Goal: Transaction & Acquisition: Purchase product/service

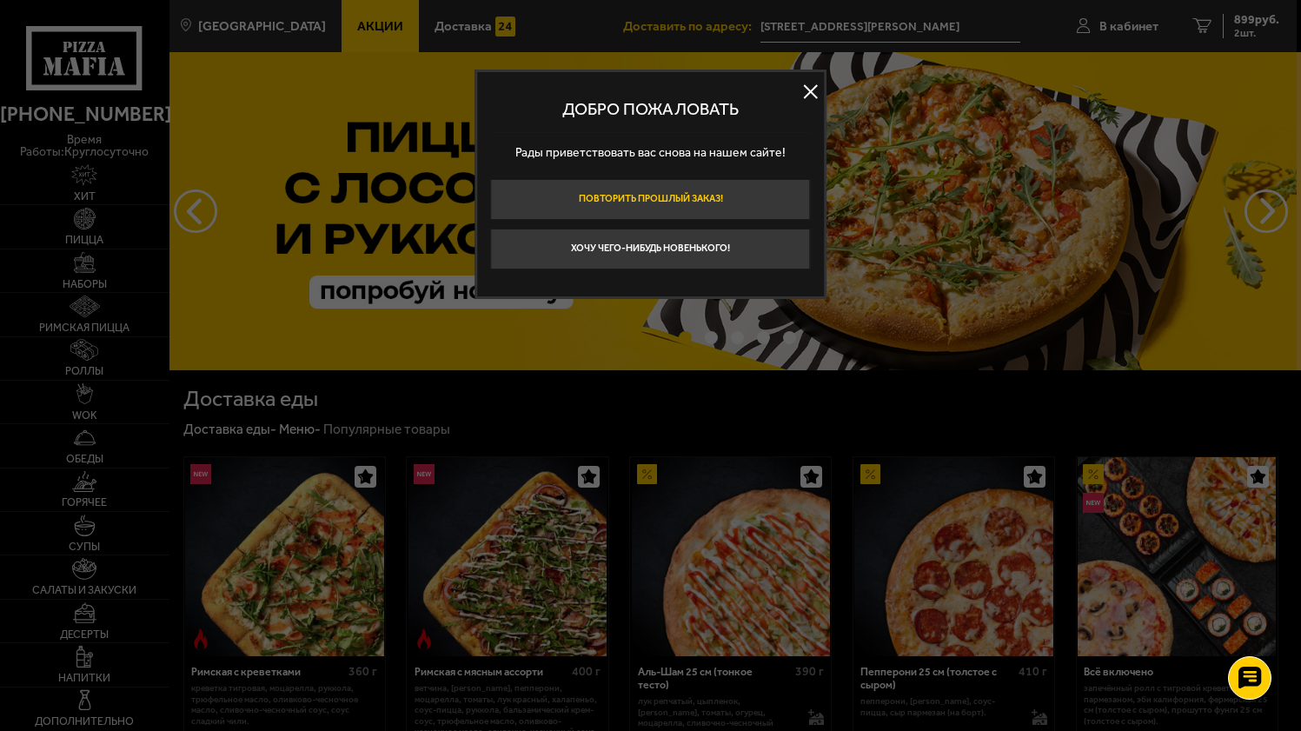
click at [734, 184] on button "Повторить прошлый заказ!" at bounding box center [650, 199] width 320 height 41
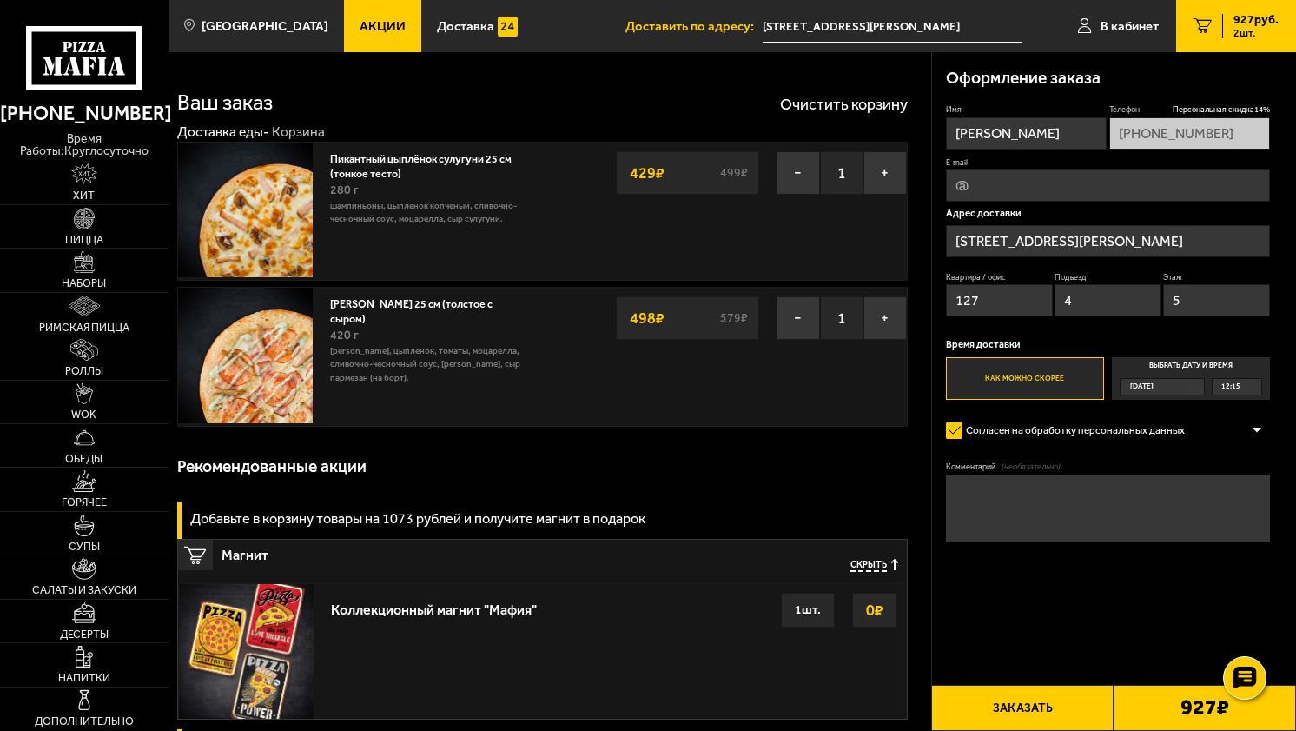
click at [360, 29] on span "Акции" at bounding box center [383, 26] width 46 height 13
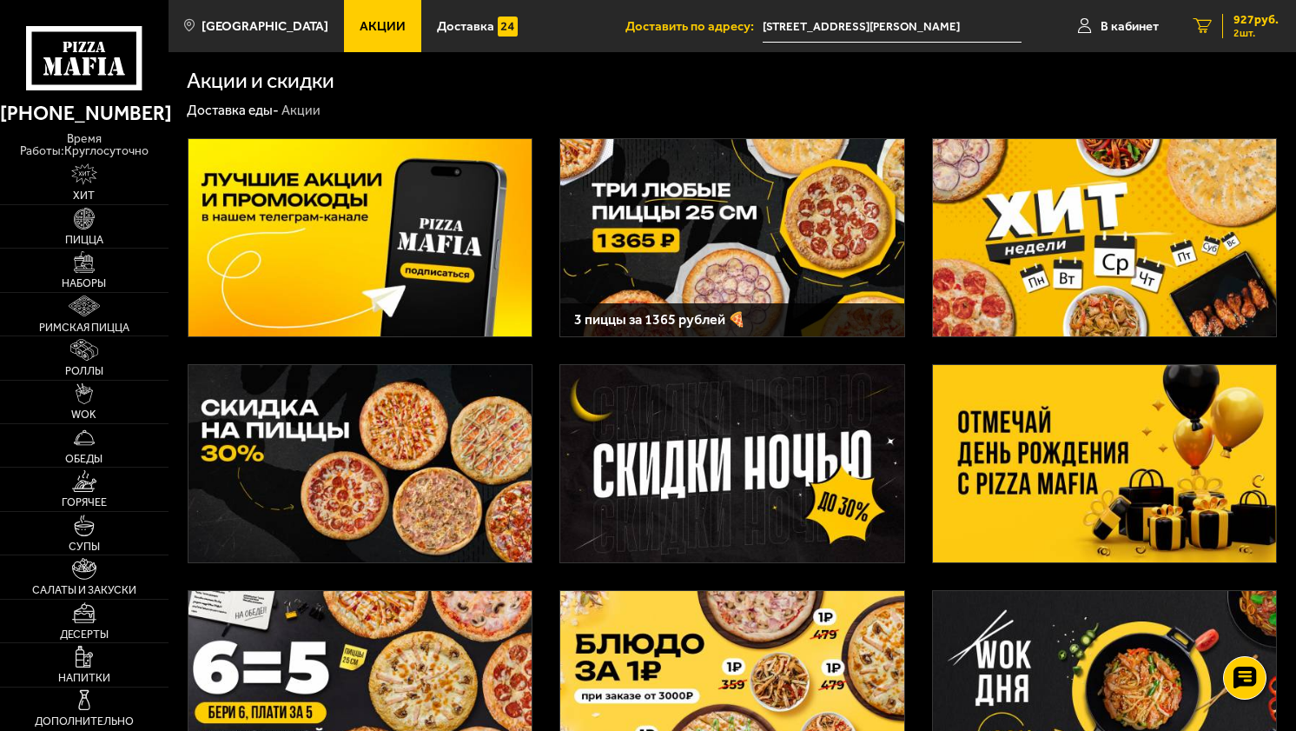
click at [1243, 34] on span "2 шт." at bounding box center [1256, 33] width 45 height 10
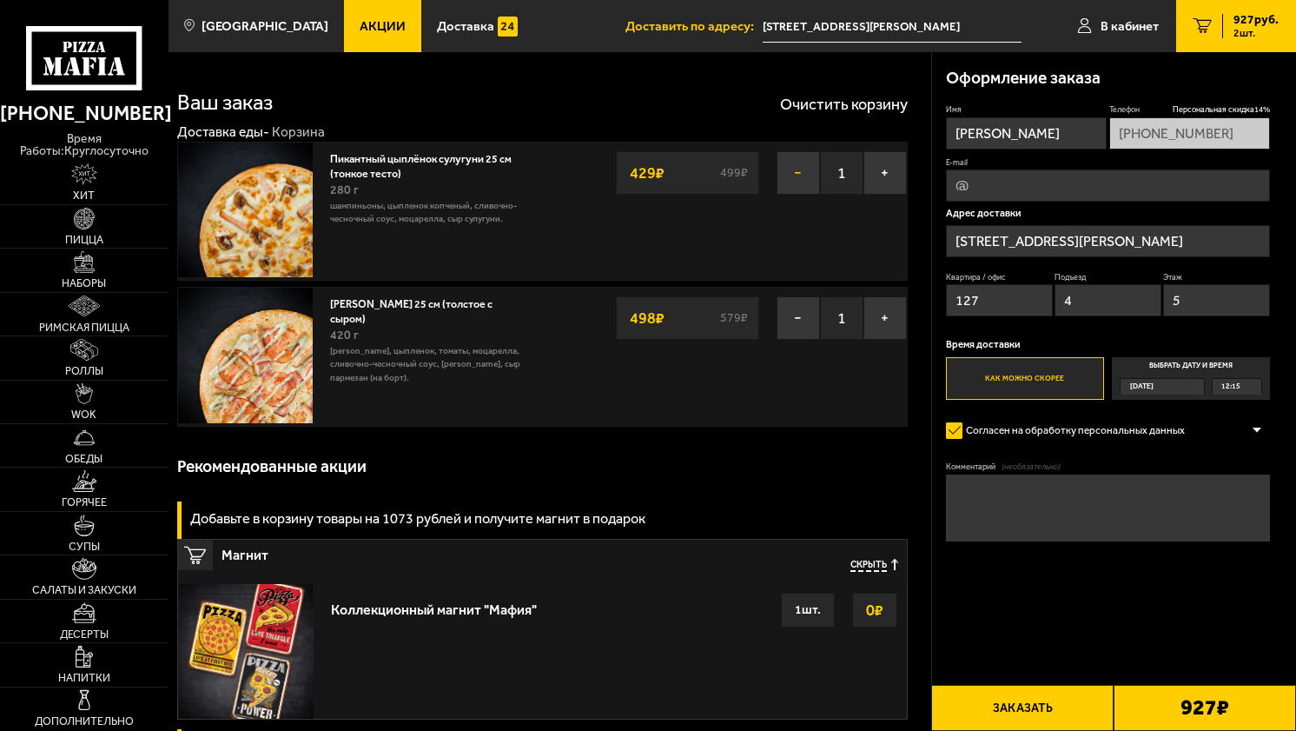
click at [799, 169] on button "−" at bounding box center [798, 172] width 43 height 43
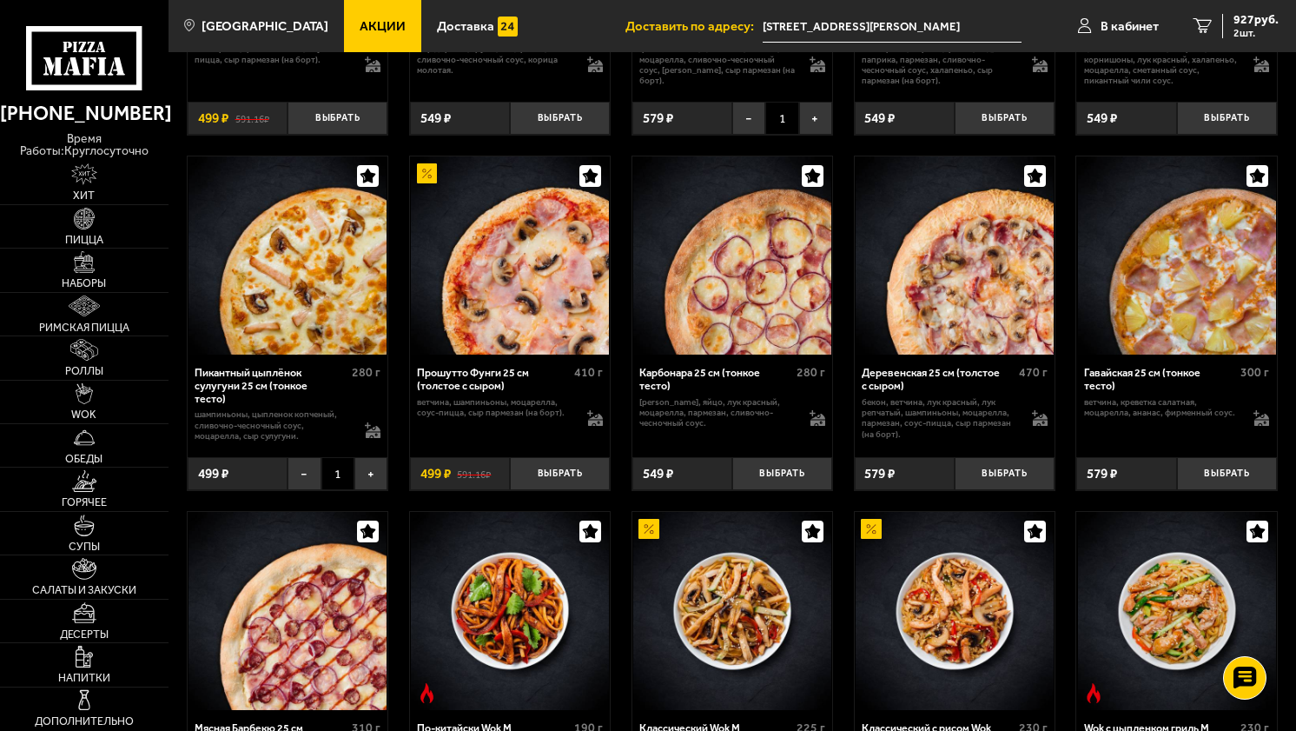
scroll to position [869, 0]
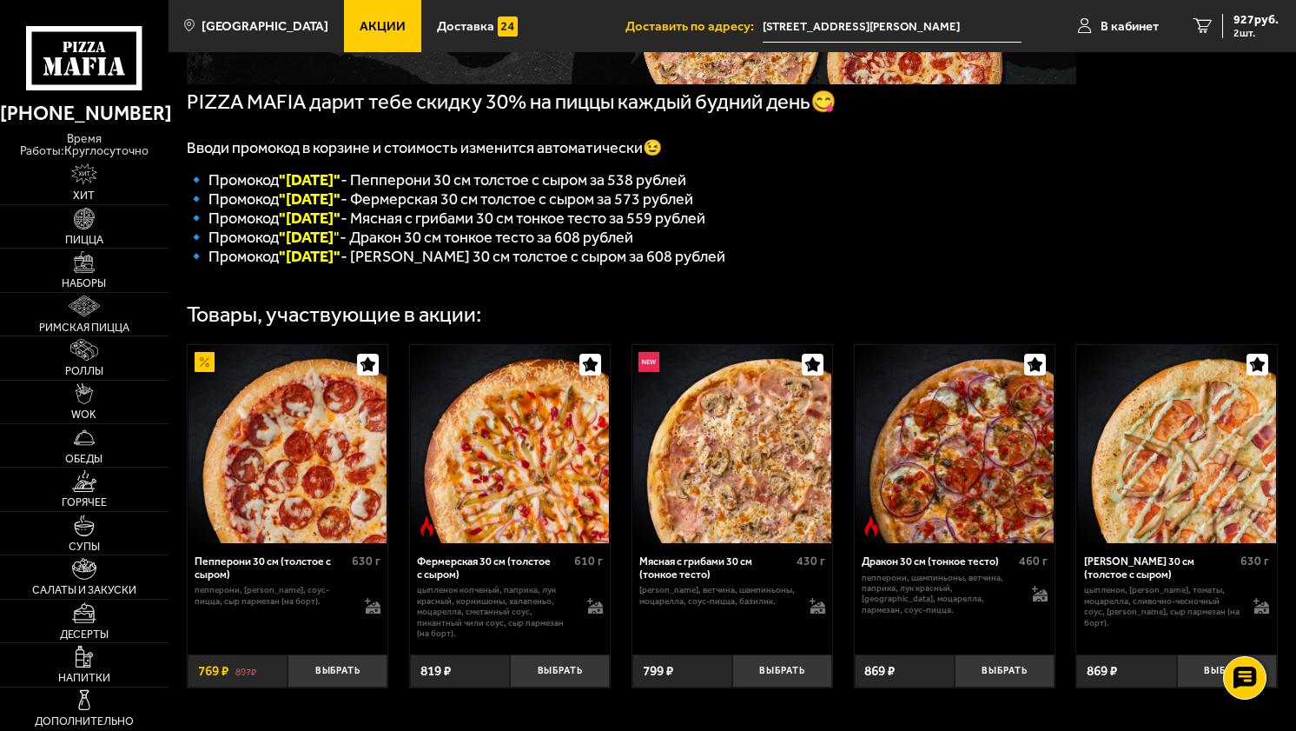
scroll to position [434, 0]
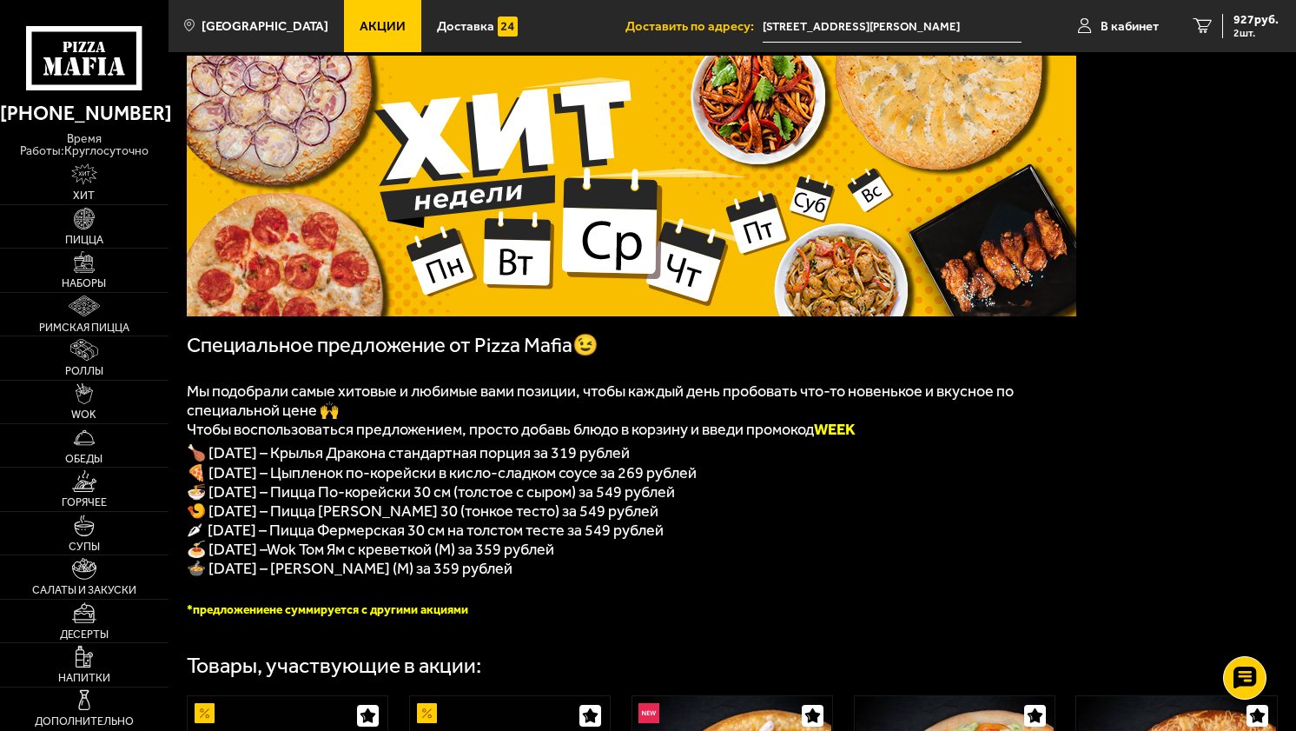
scroll to position [87, 0]
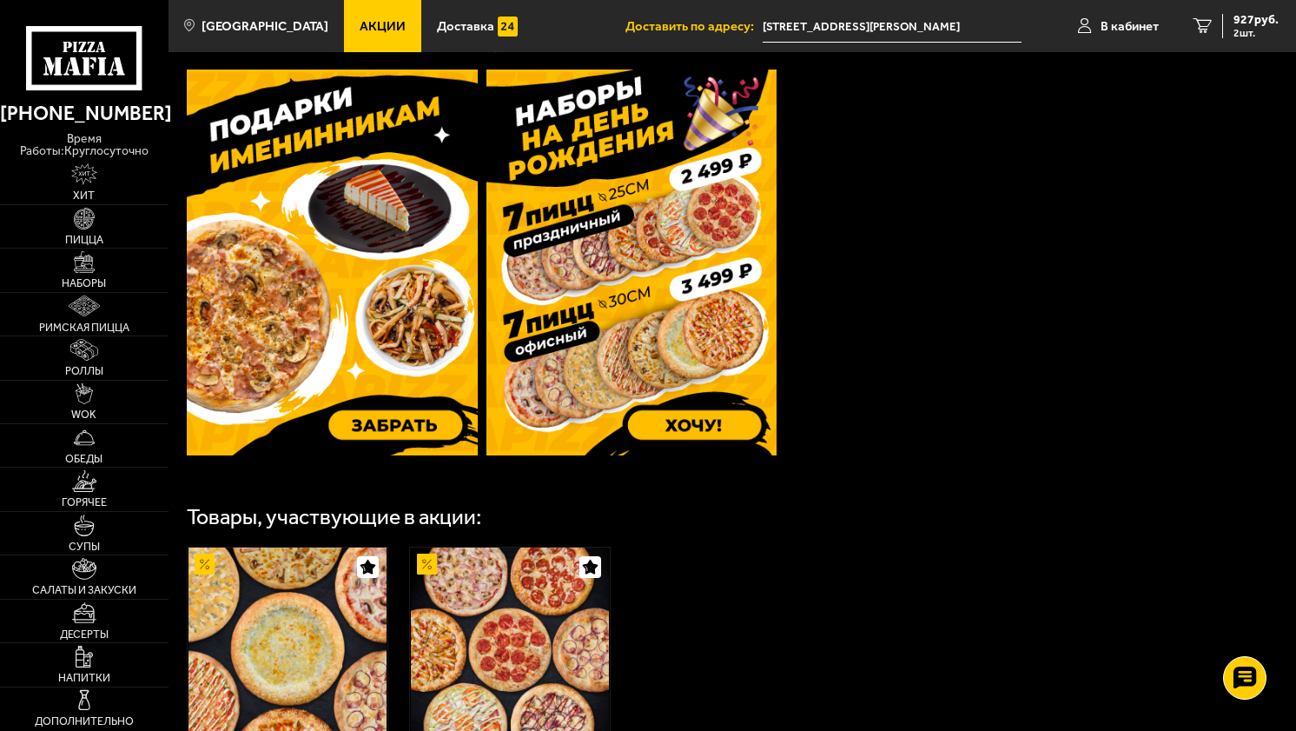
scroll to position [510, 0]
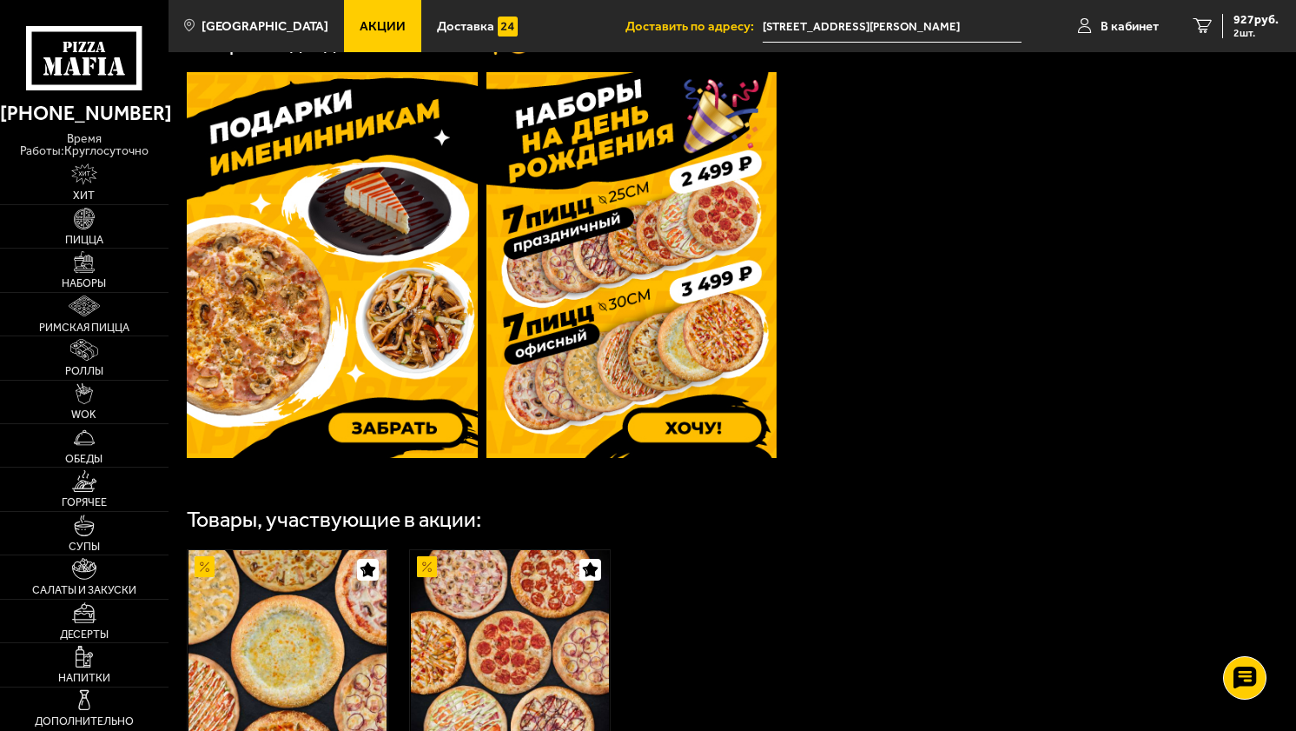
click at [361, 284] on img at bounding box center [332, 265] width 291 height 386
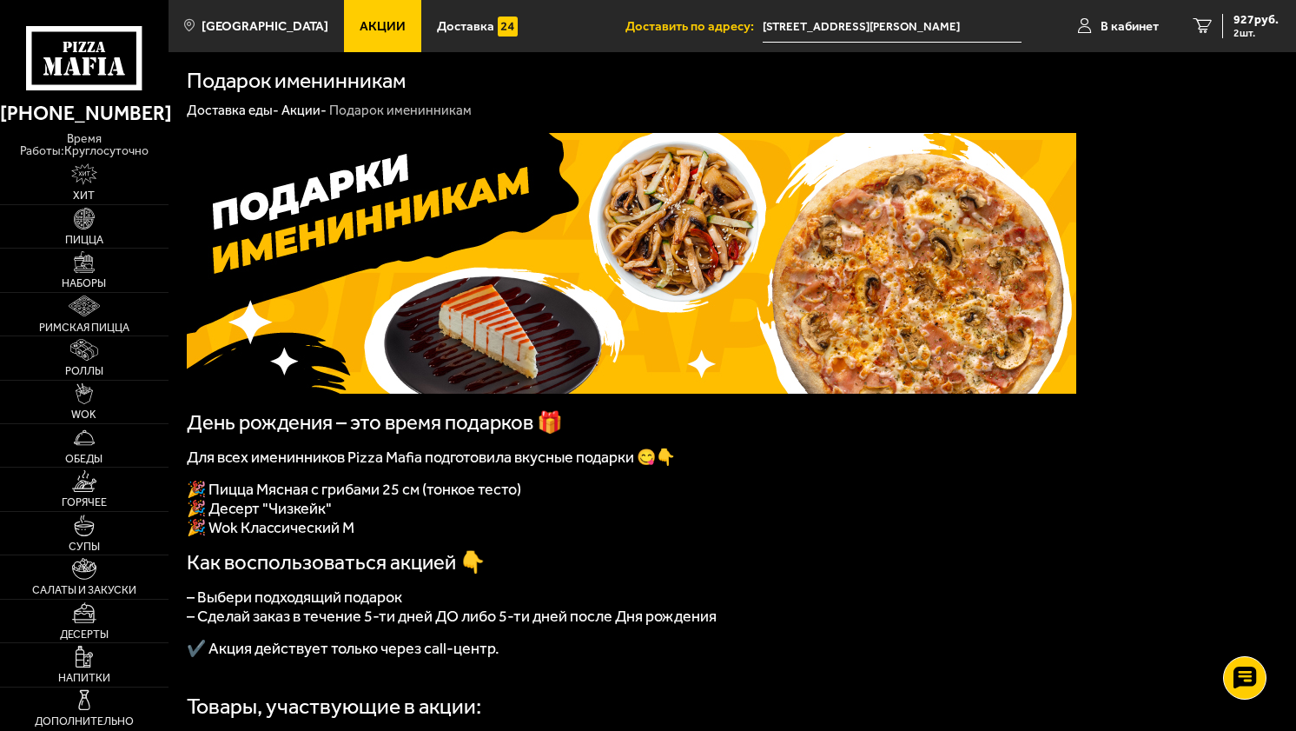
click at [864, 550] on p at bounding box center [632, 543] width 890 height 13
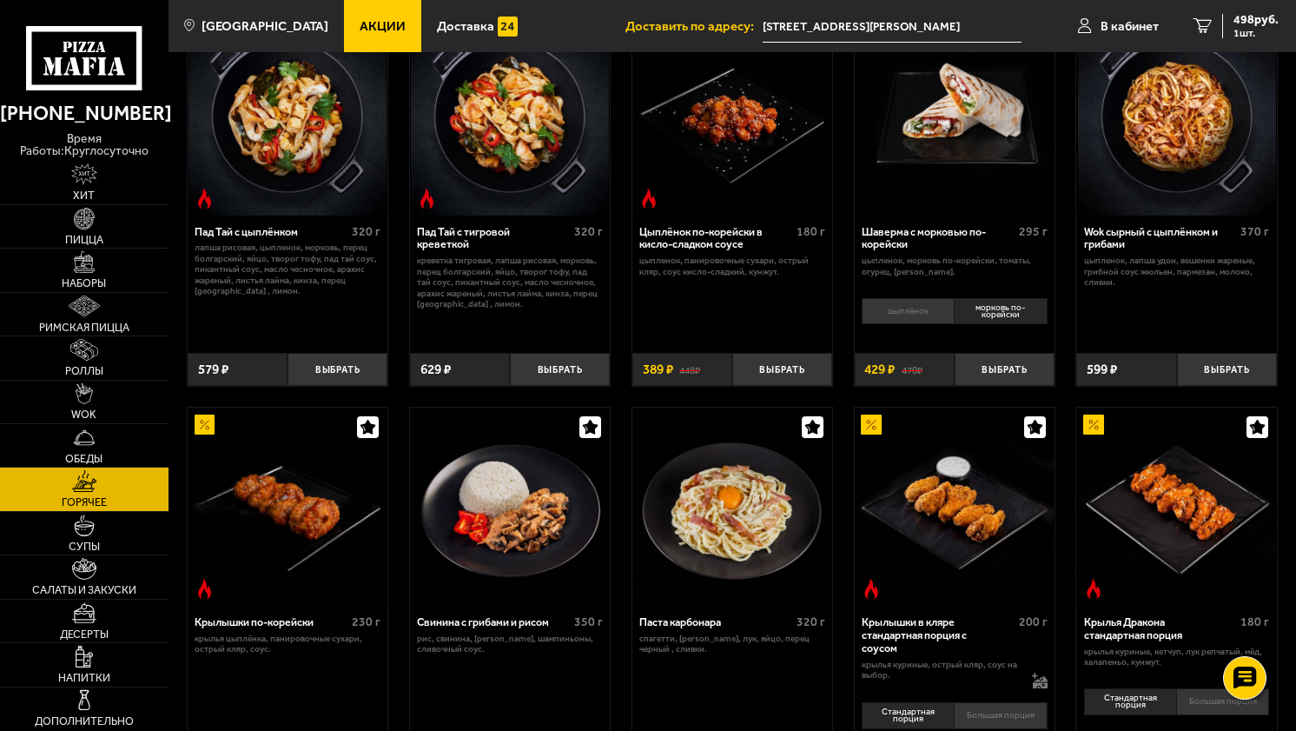
scroll to position [174, 0]
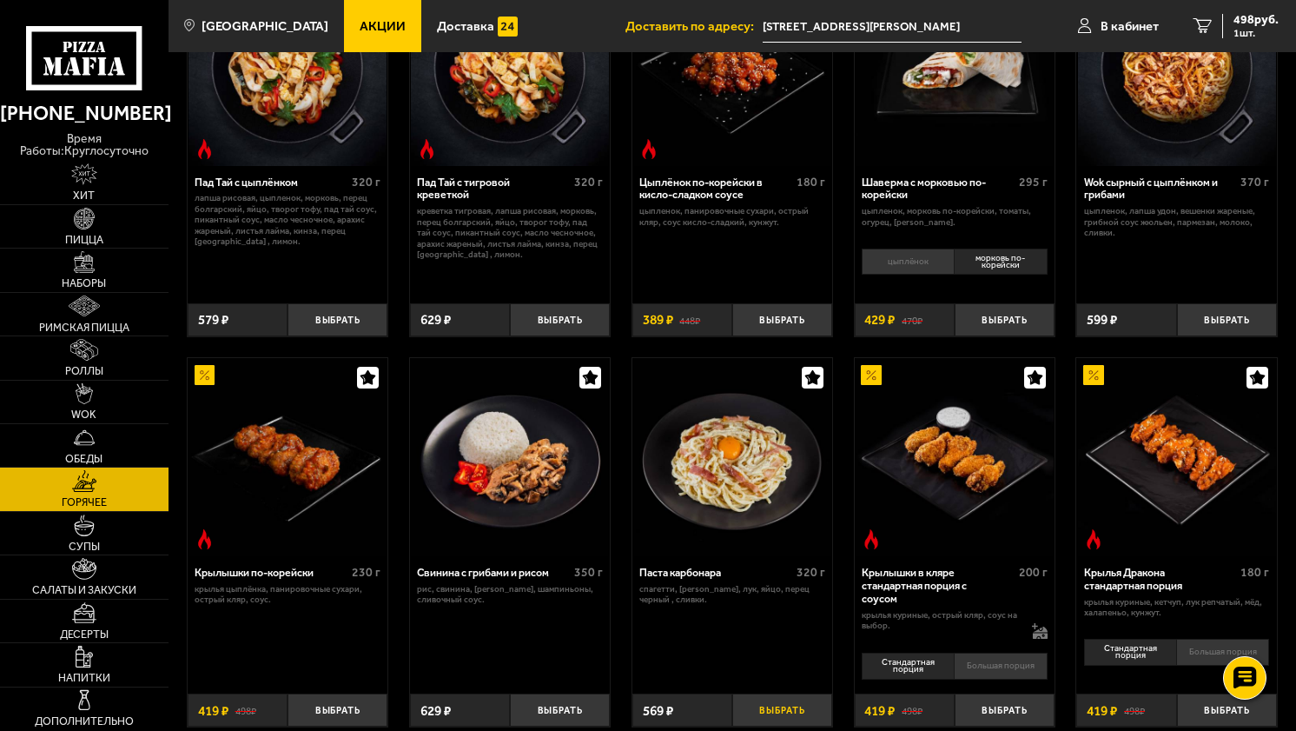
click at [772, 693] on button "Выбрать" at bounding box center [782, 709] width 100 height 33
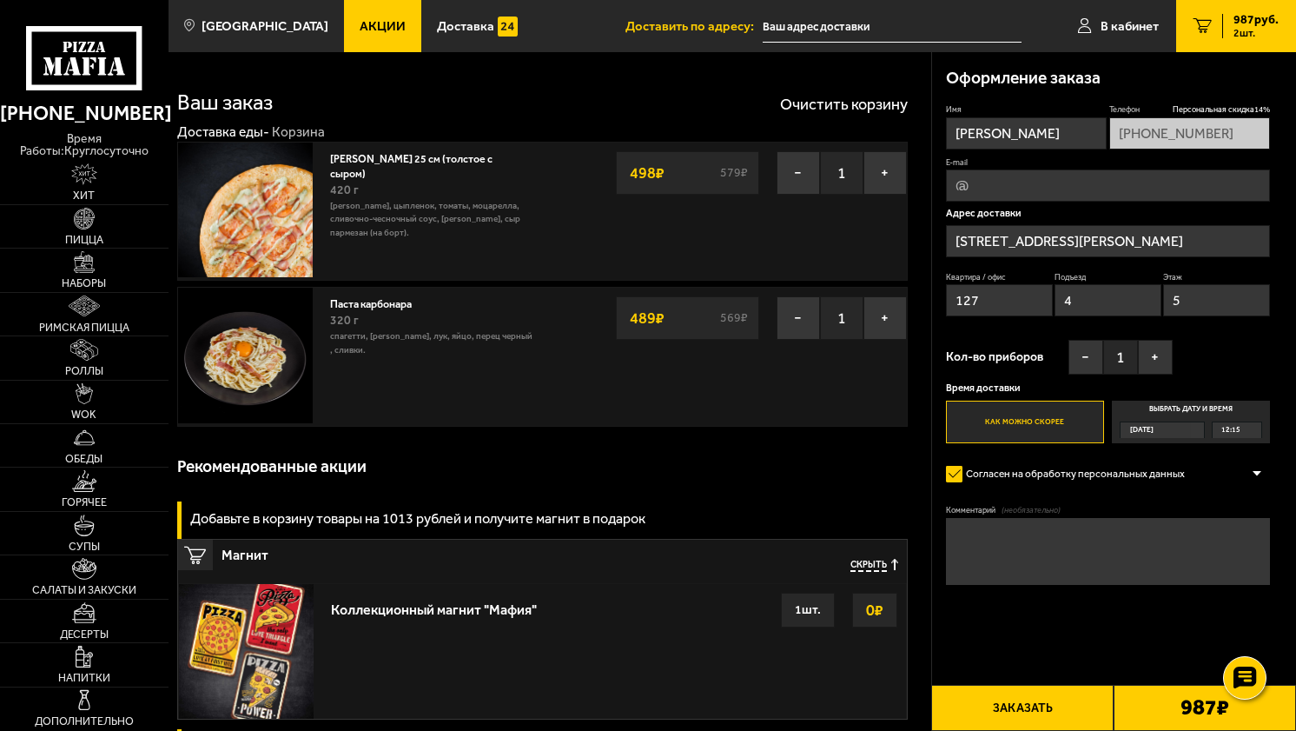
type input "[STREET_ADDRESS][PERSON_NAME]"
